Goal: Transaction & Acquisition: Purchase product/service

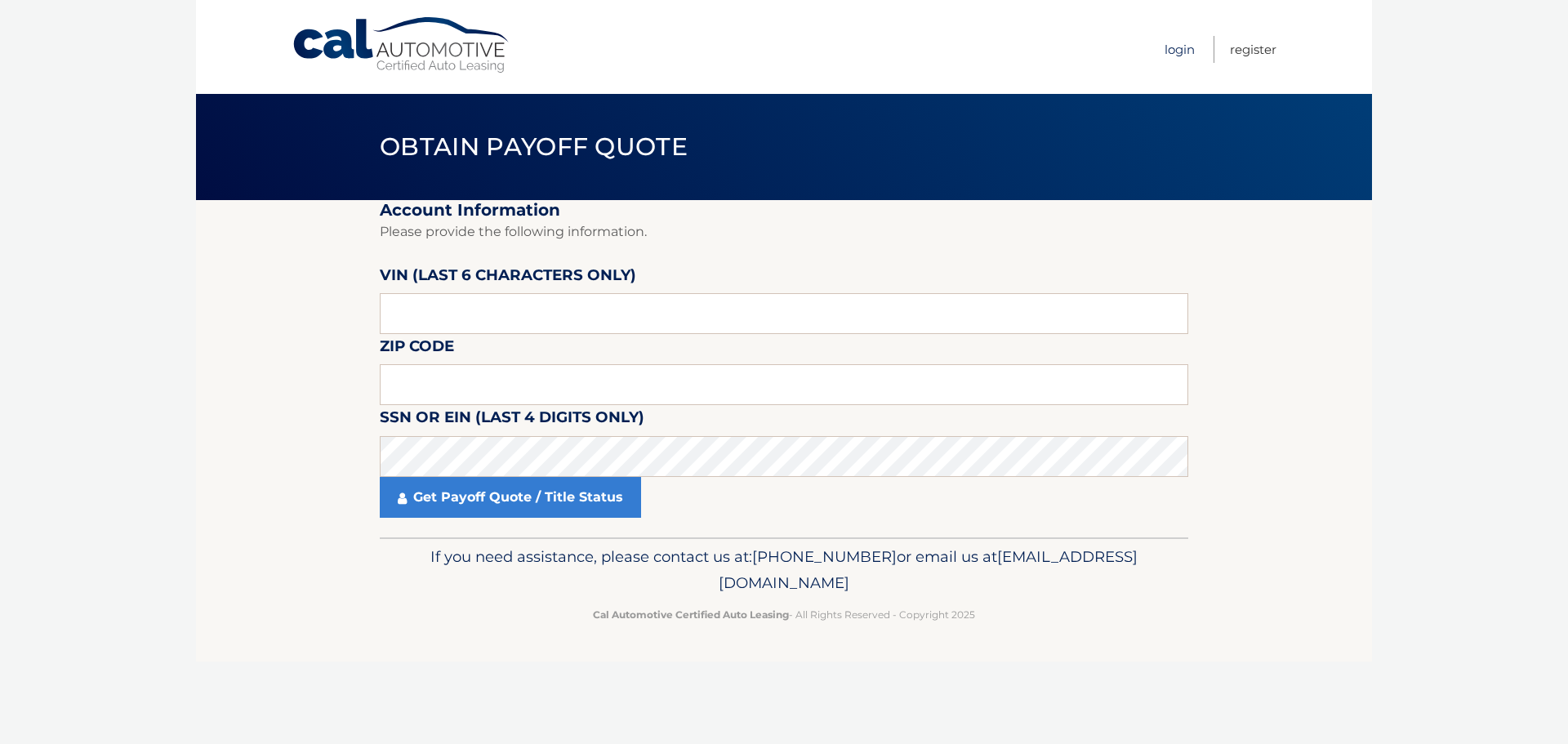
click at [1184, 39] on link "Login" at bounding box center [1180, 50] width 31 height 27
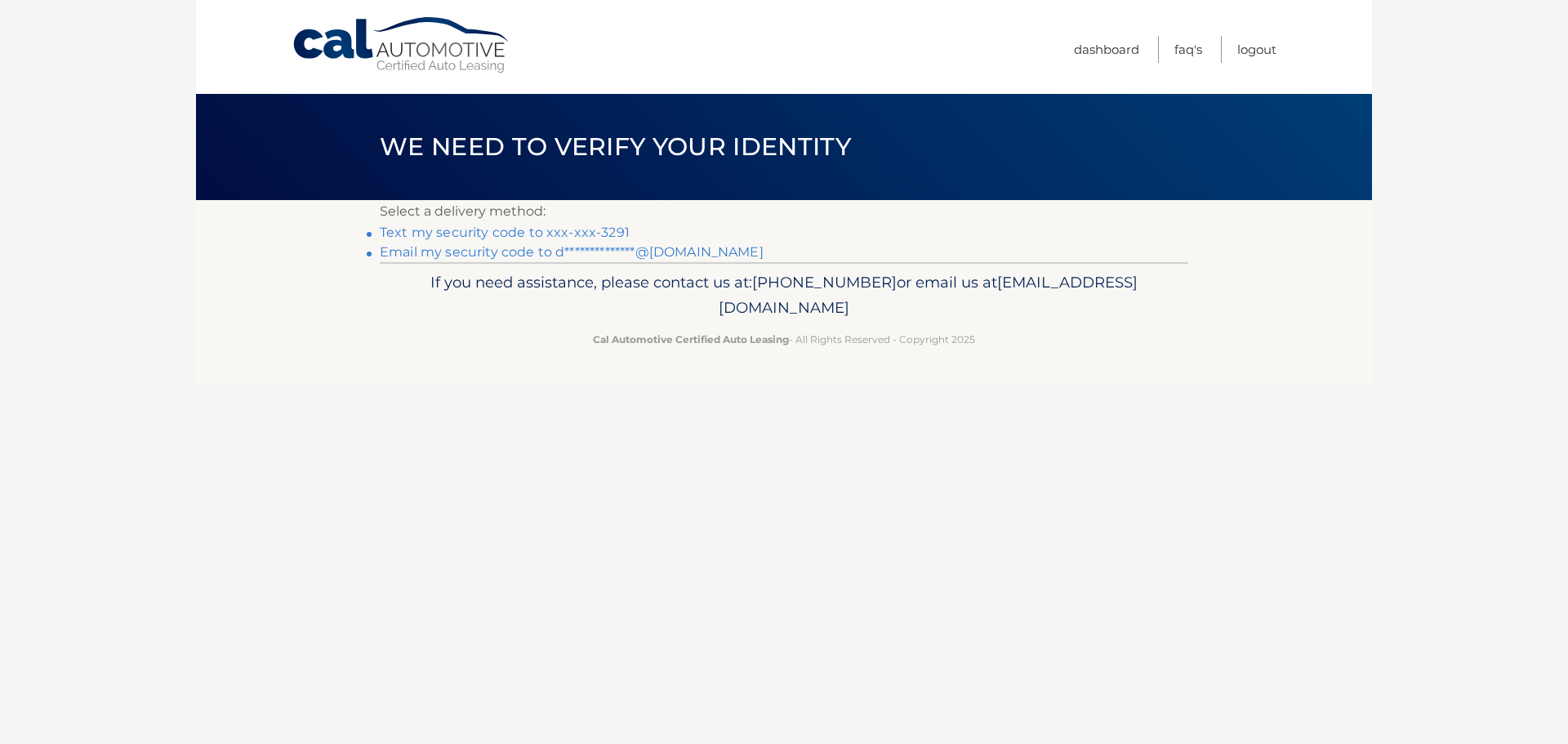
click at [397, 234] on link "Text my security code to xxx-xxx-3291" at bounding box center [505, 232] width 250 height 16
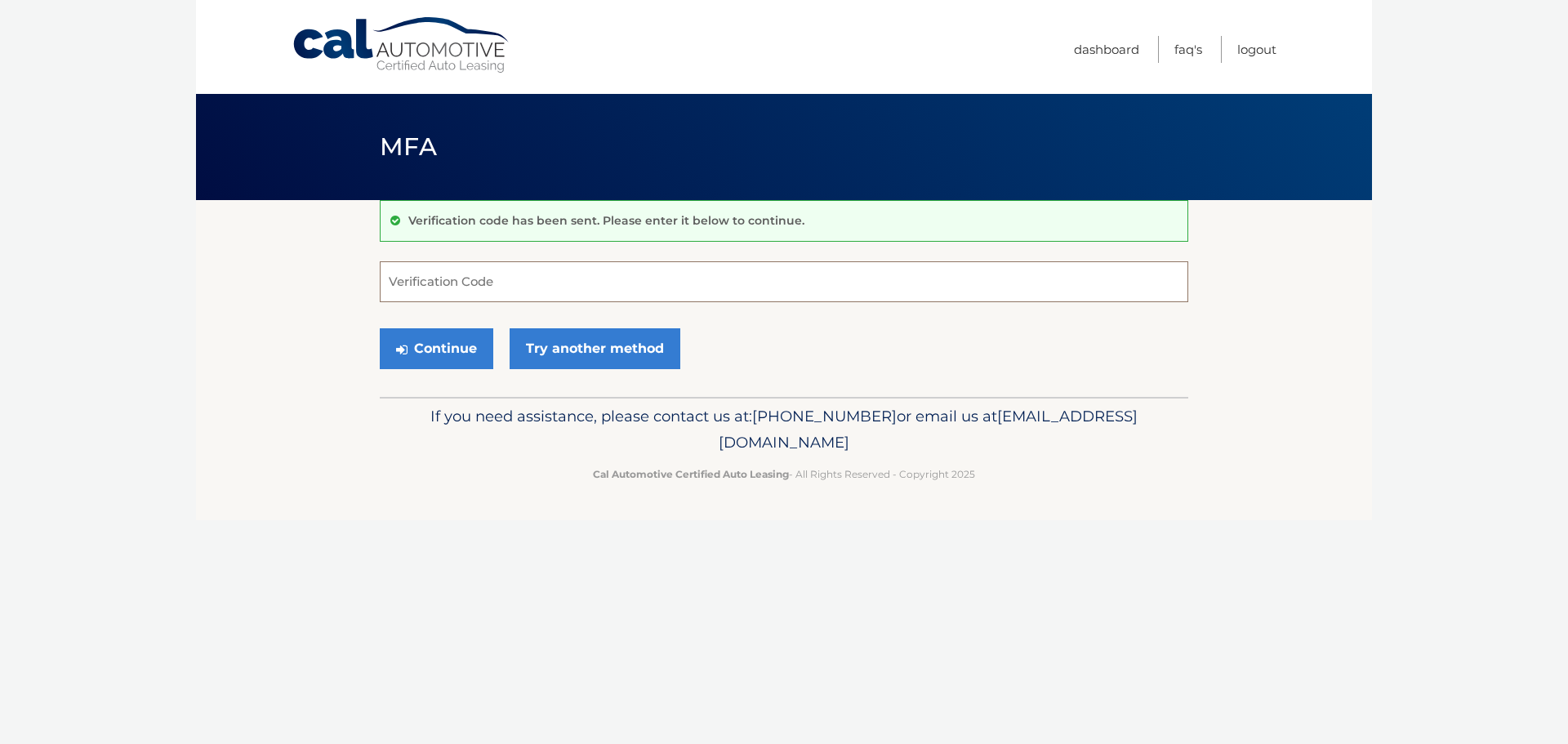
click at [499, 280] on input "Verification Code" at bounding box center [784, 281] width 809 height 40
click at [568, 357] on link "Try another method" at bounding box center [595, 348] width 171 height 40
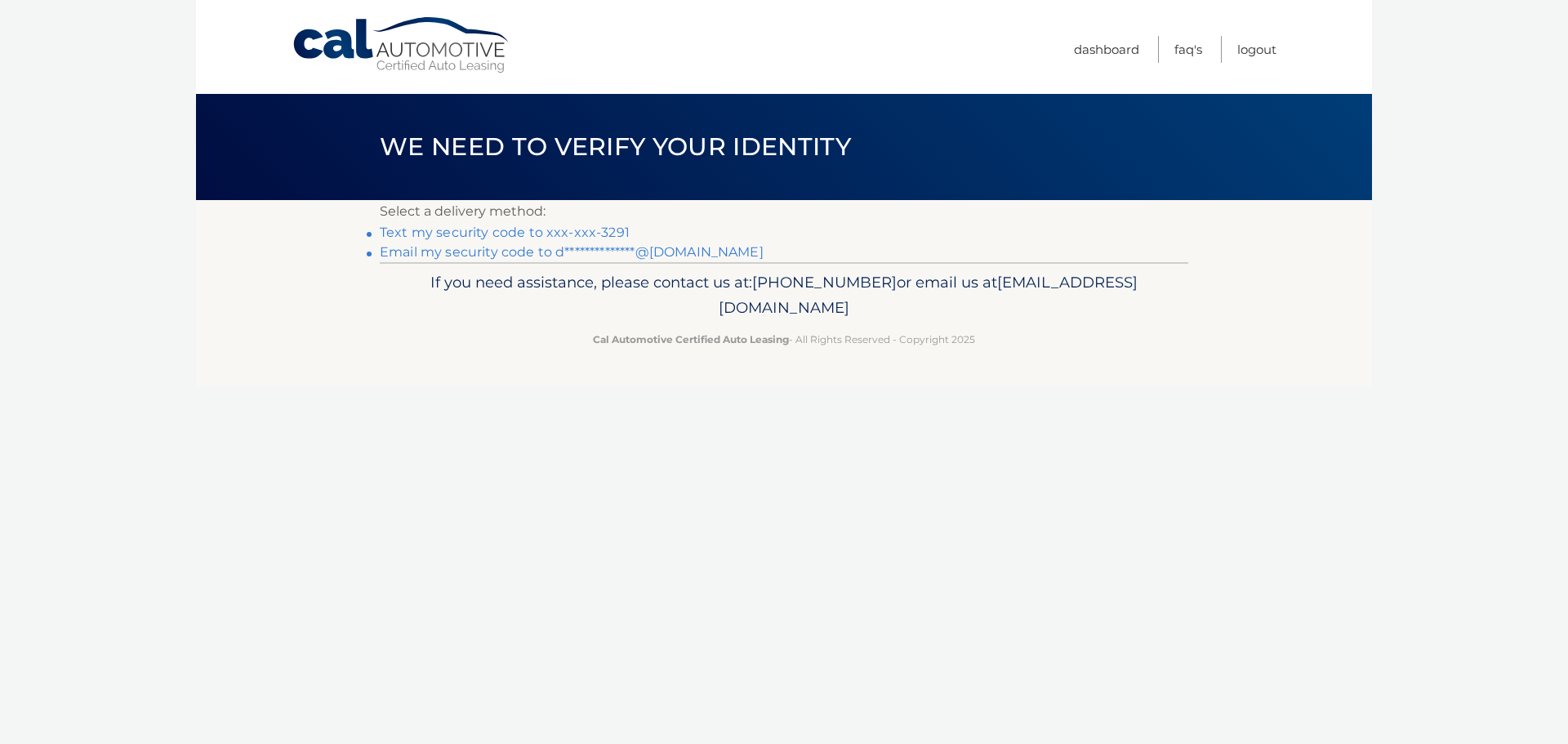
click at [461, 247] on link "**********" at bounding box center [572, 252] width 384 height 16
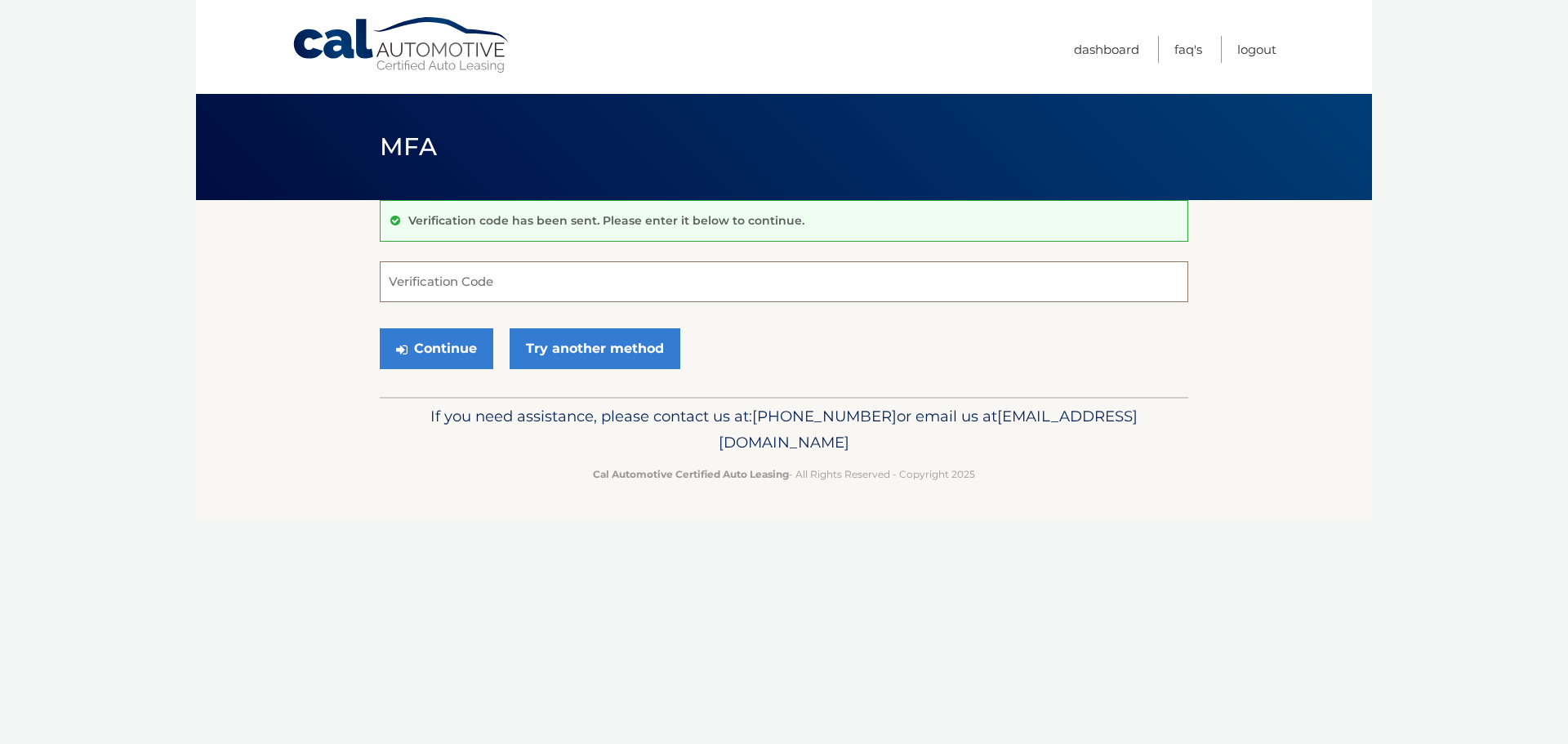
click at [449, 291] on input "Verification Code" at bounding box center [784, 281] width 809 height 40
click at [395, 277] on input "Verification Code" at bounding box center [784, 281] width 809 height 40
type input "830123"
click at [380, 328] on button "Continue" at bounding box center [436, 348] width 113 height 40
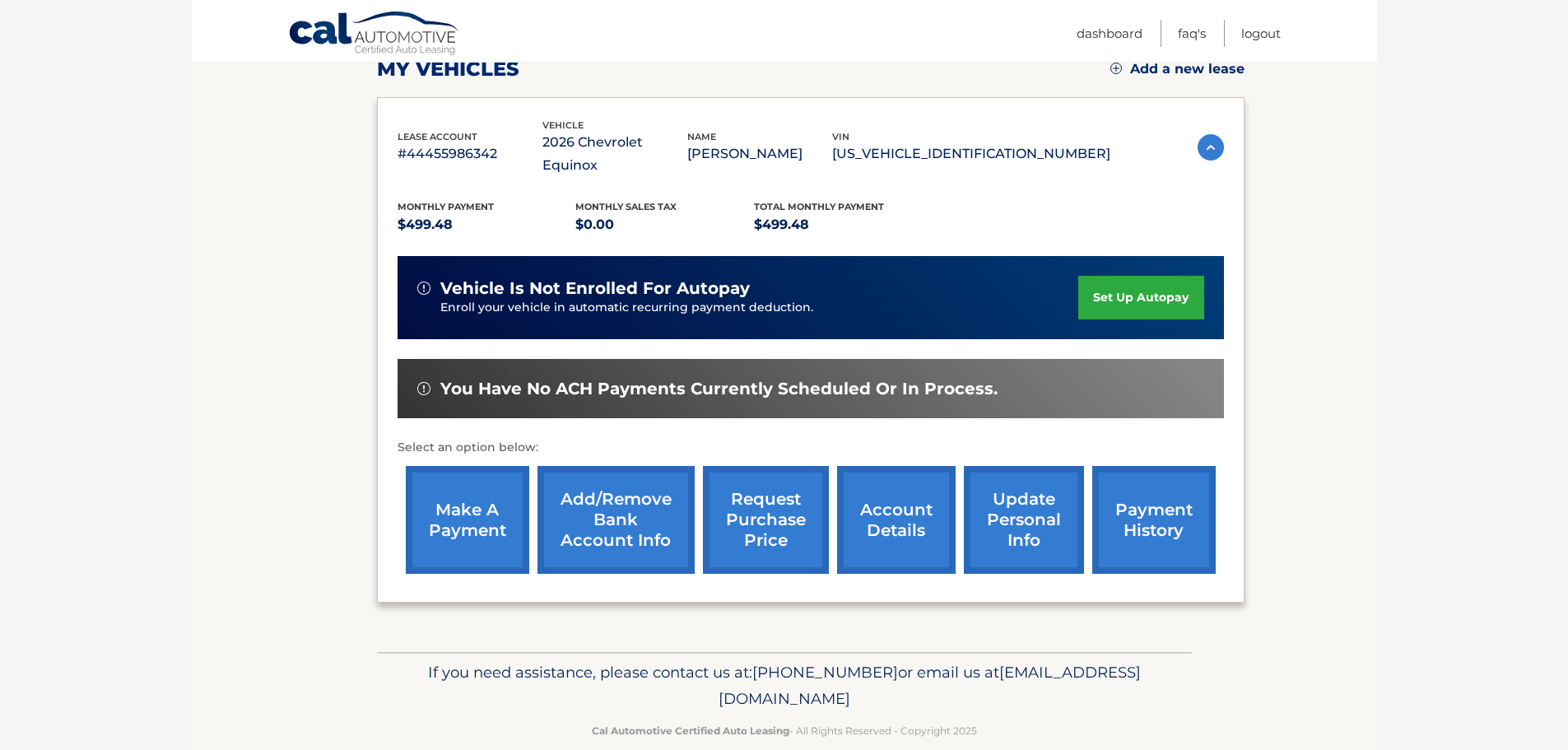
scroll to position [248, 0]
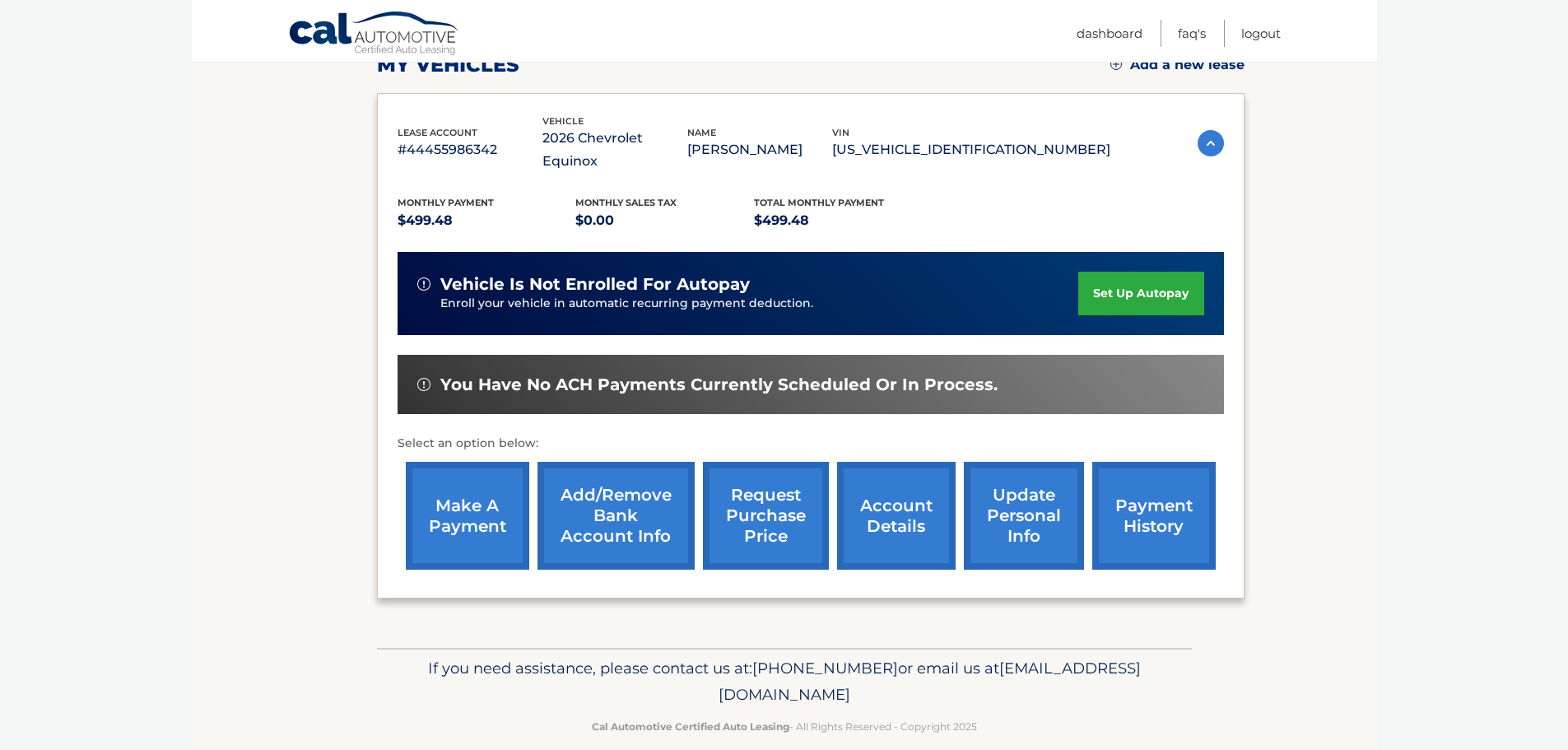
click at [478, 478] on link "make a payment" at bounding box center [467, 516] width 123 height 108
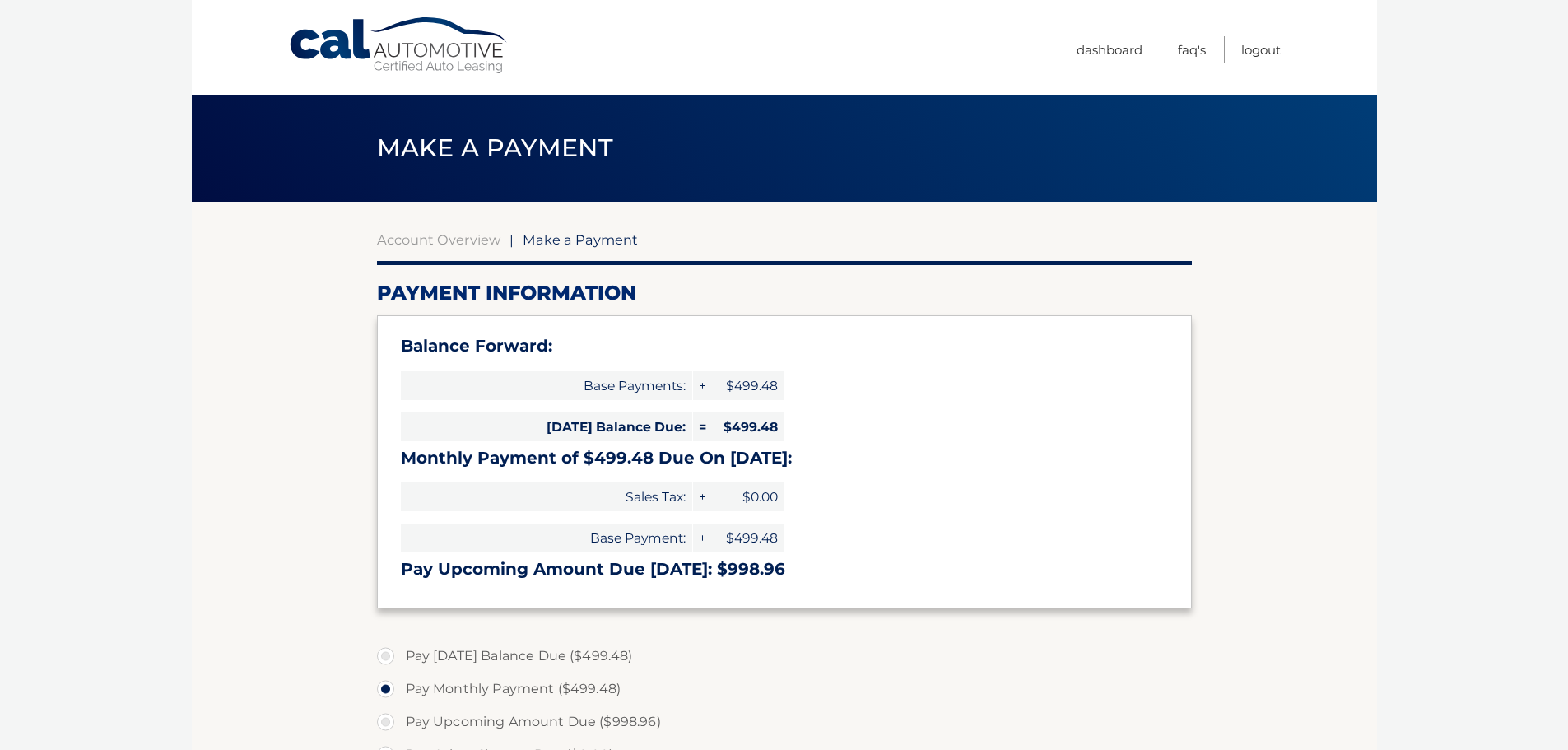
select select "NzUwNGQyZjYtM2EyOS00YjViLTlhOWEtOTVhNzk4NjkxMjBm"
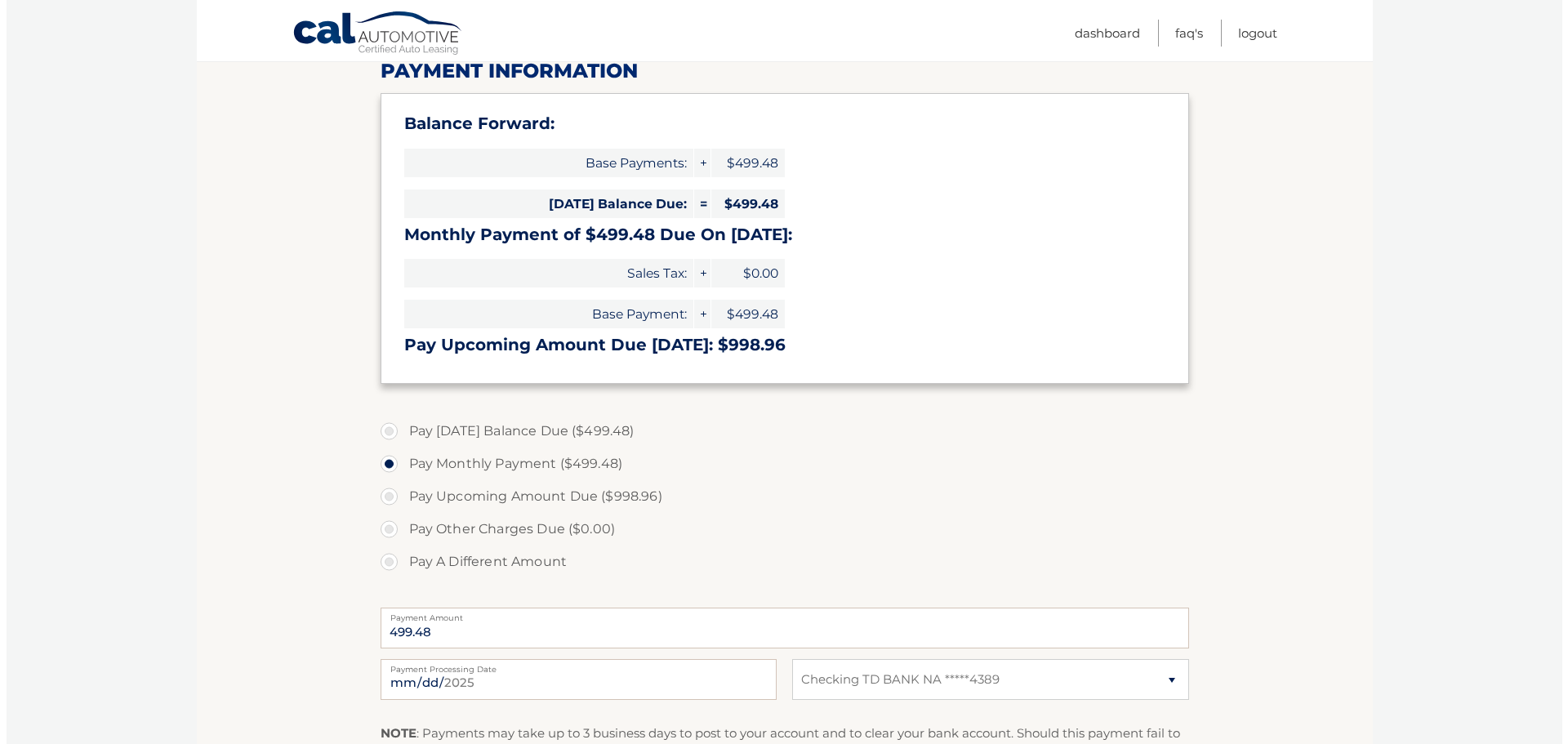
scroll to position [408, 0]
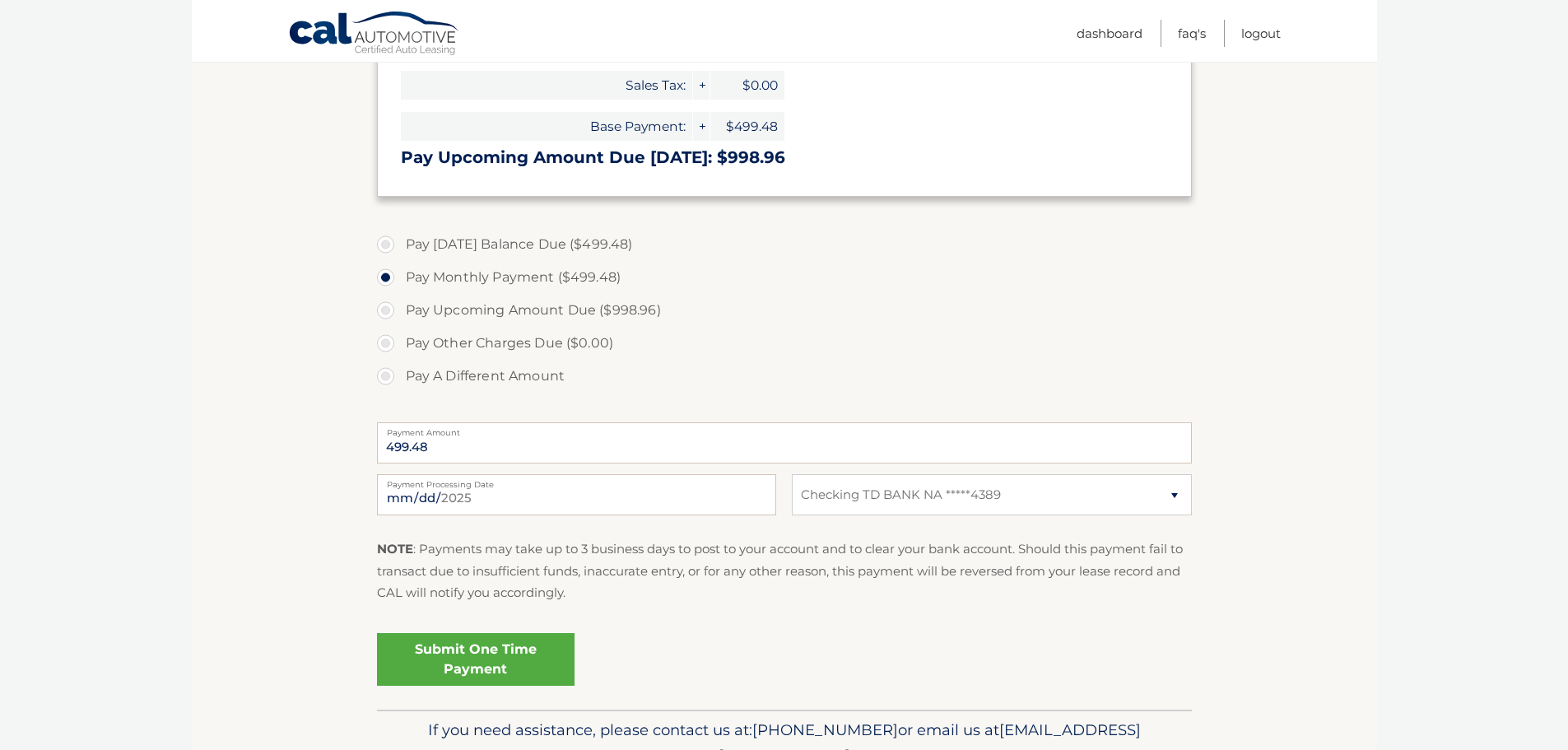
click at [447, 663] on link "Submit One Time Payment" at bounding box center [475, 658] width 197 height 52
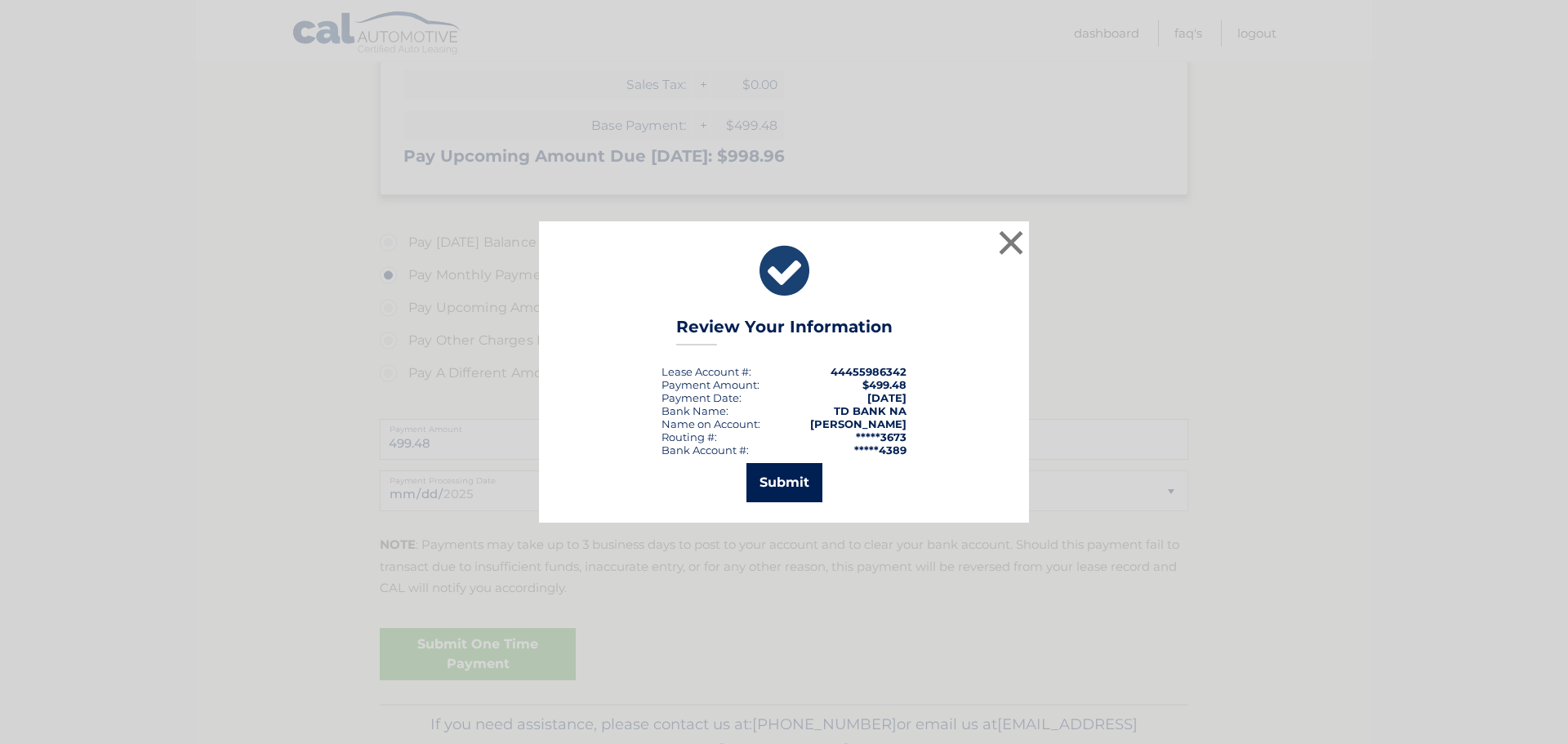
click at [791, 486] on button "Submit" at bounding box center [785, 482] width 76 height 39
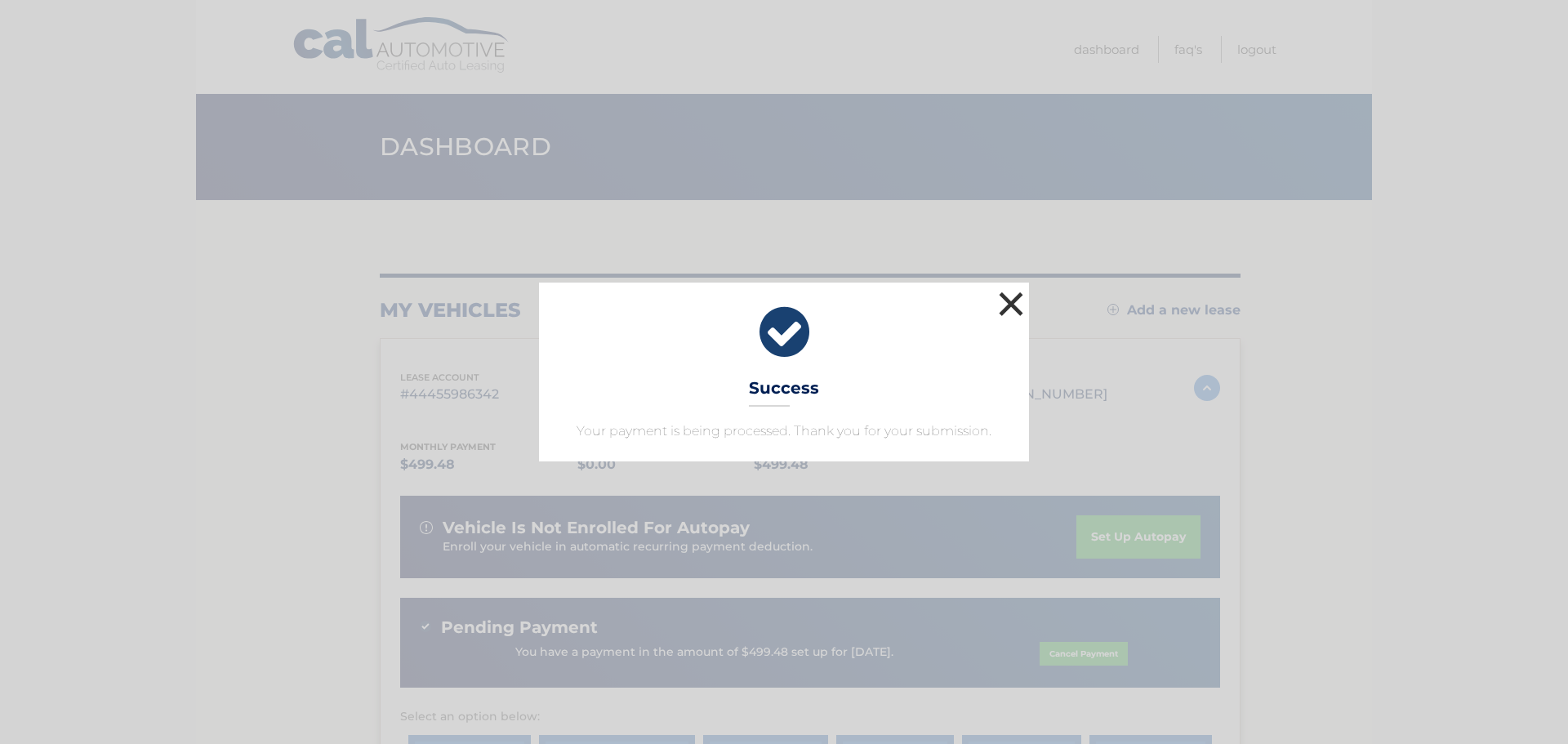
click at [1013, 303] on button "×" at bounding box center [1011, 304] width 33 height 33
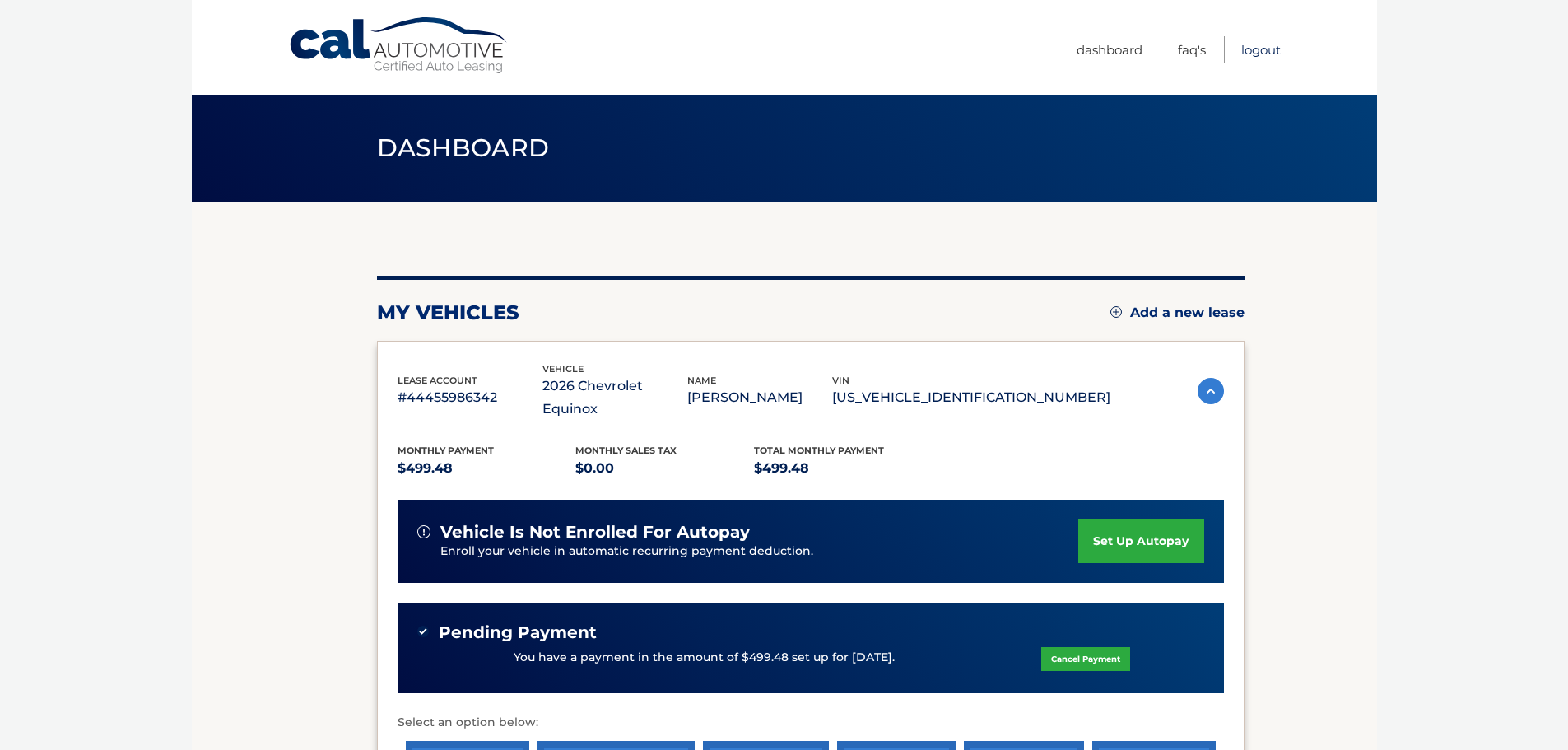
click at [1252, 45] on link "Logout" at bounding box center [1260, 50] width 39 height 27
